Goal: Find specific page/section: Find specific page/section

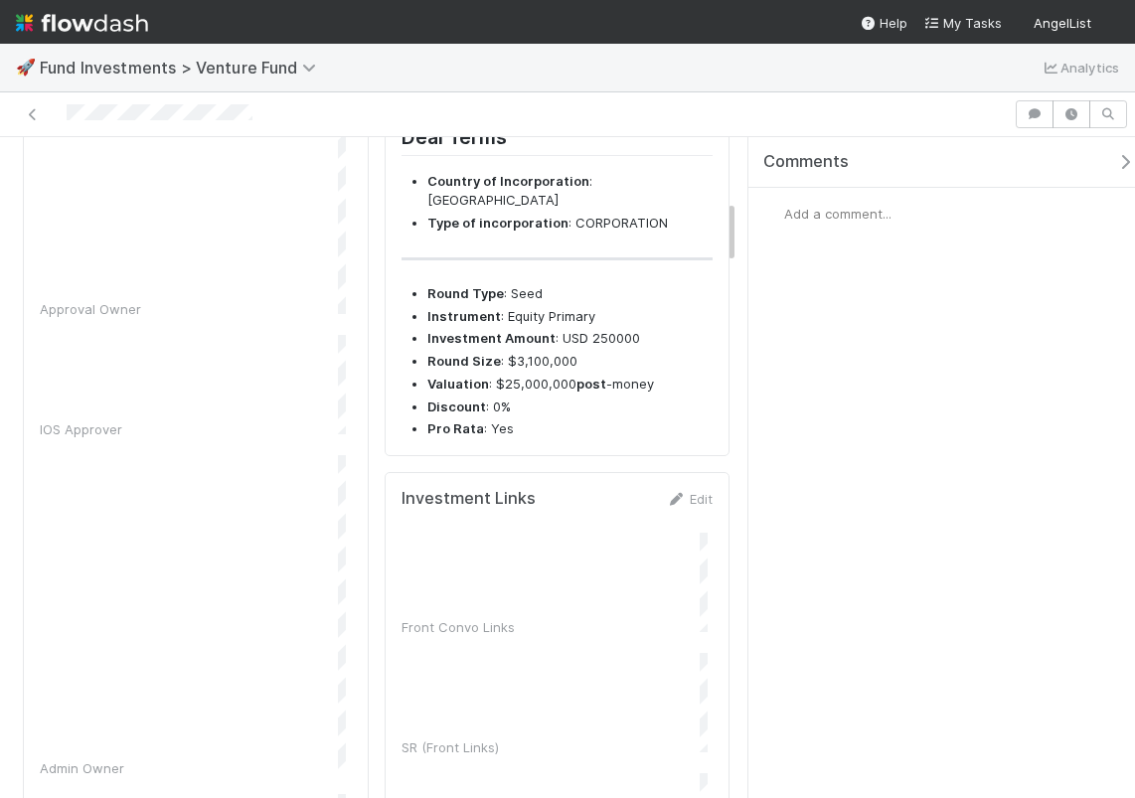
scroll to position [321, 0]
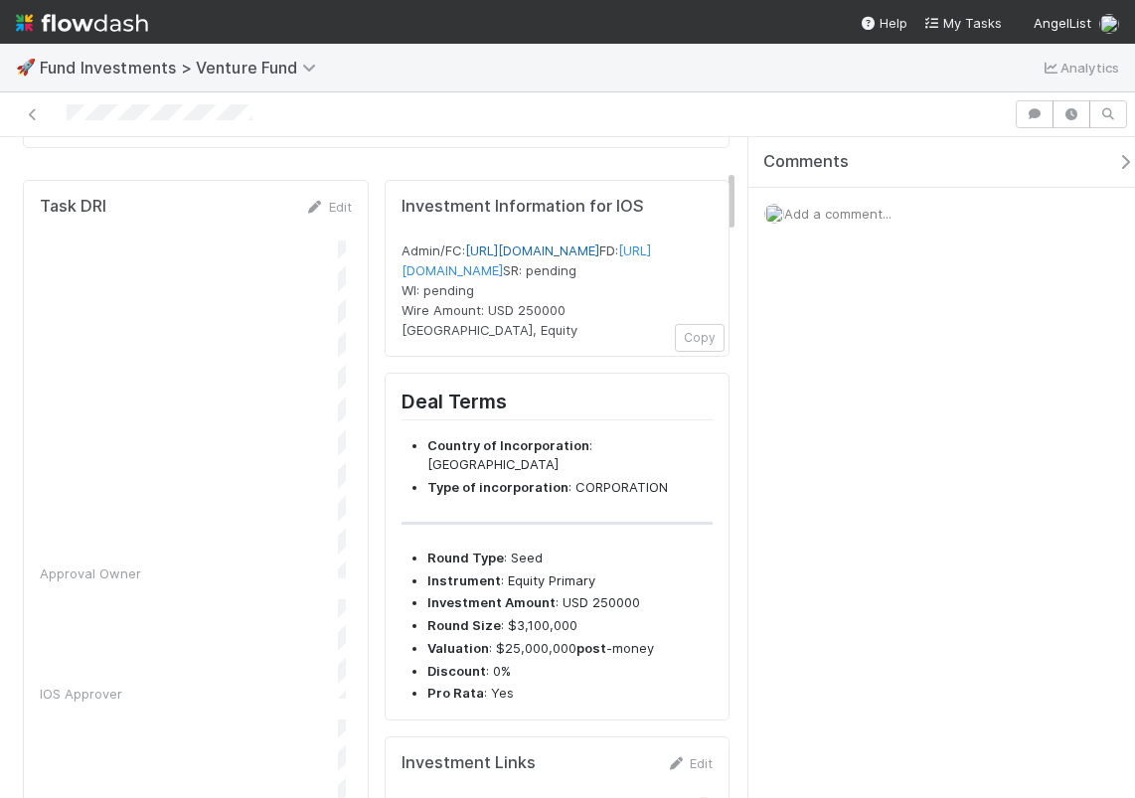
click at [563, 258] on link "[URL][DOMAIN_NAME]" at bounding box center [532, 250] width 134 height 16
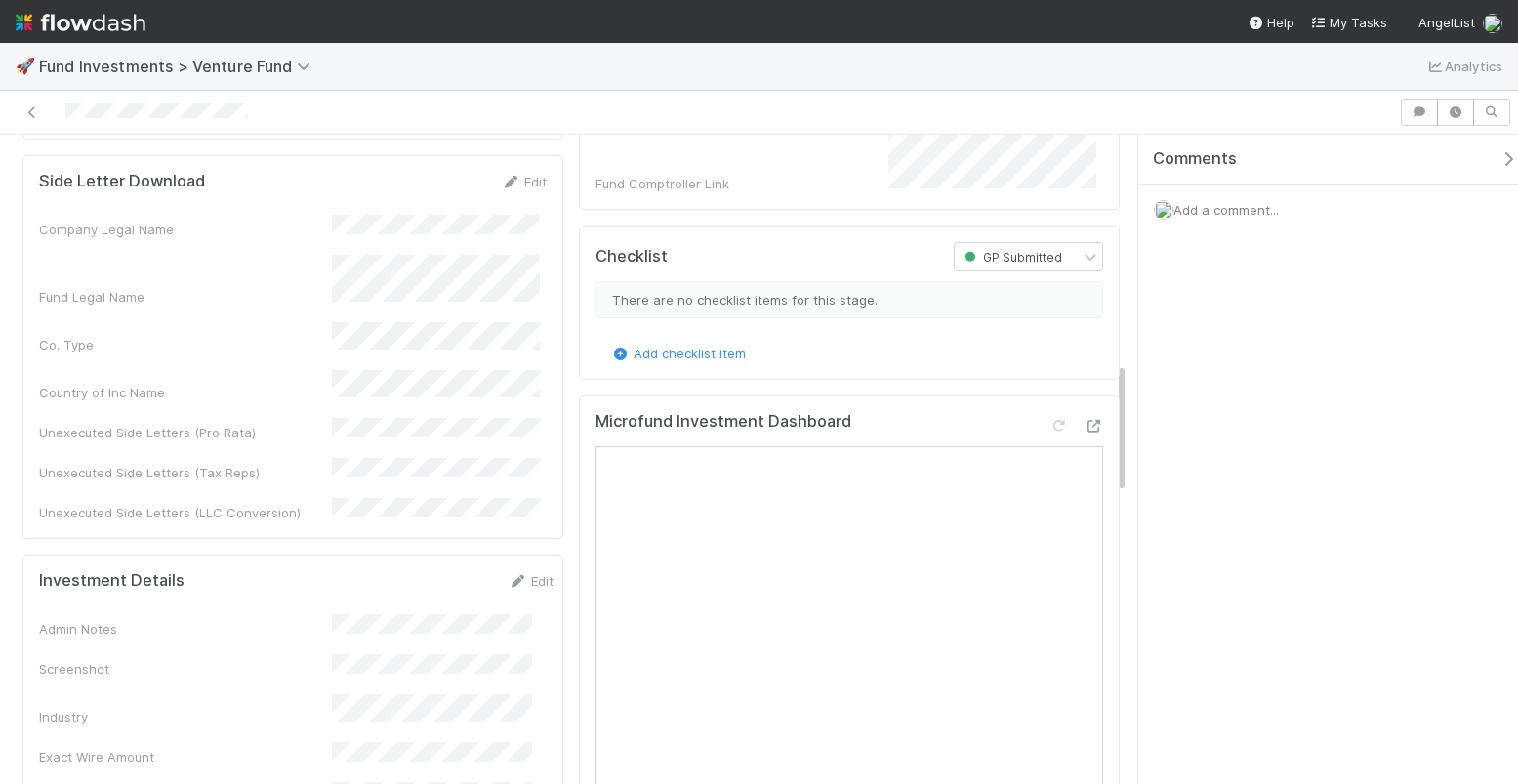
scroll to position [1352, 0]
